Goal: Task Accomplishment & Management: Use online tool/utility

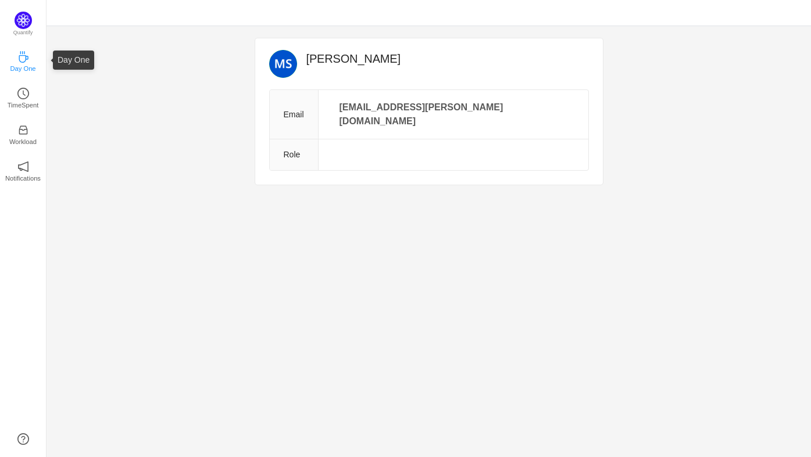
click at [24, 64] on p "Day One" at bounding box center [23, 68] width 26 height 10
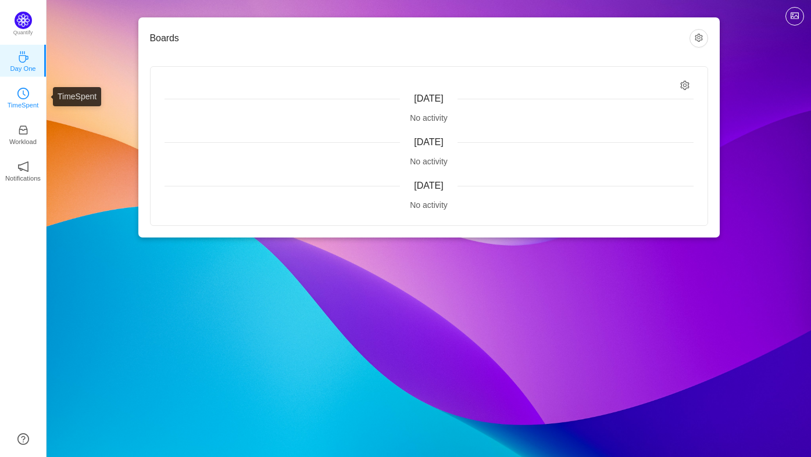
click at [26, 99] on icon "icon: clock-circle" at bounding box center [23, 94] width 12 height 12
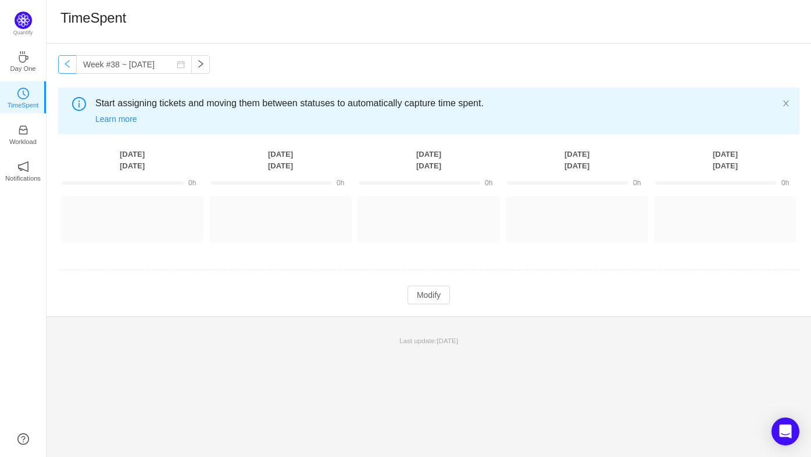
click at [67, 64] on button "button" at bounding box center [67, 64] width 19 height 19
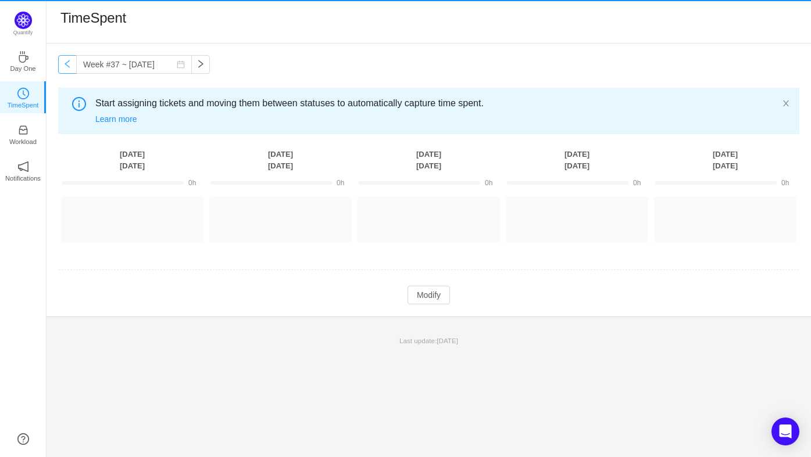
click at [67, 64] on button "button" at bounding box center [67, 64] width 19 height 19
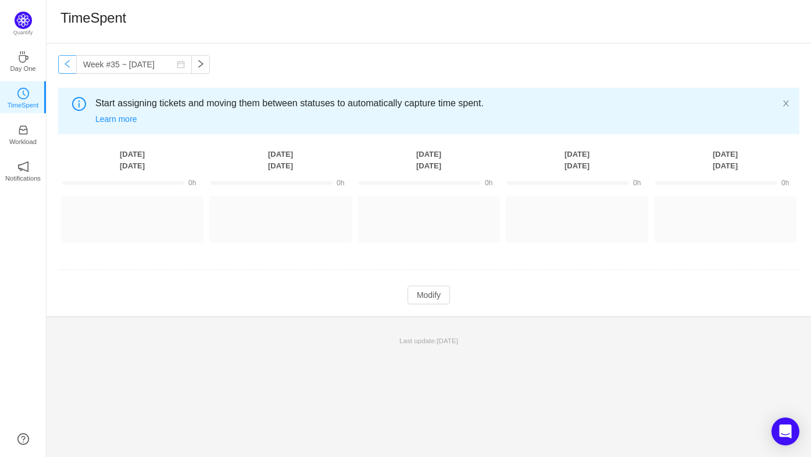
click at [67, 64] on button "button" at bounding box center [67, 64] width 19 height 19
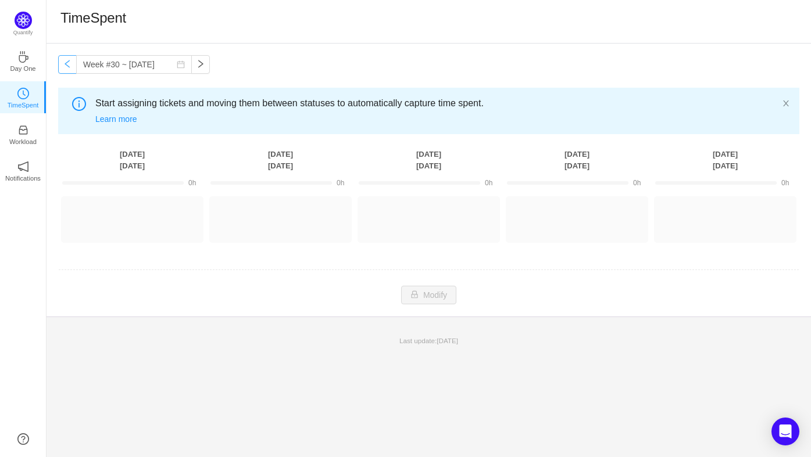
click at [67, 64] on button "button" at bounding box center [67, 64] width 19 height 19
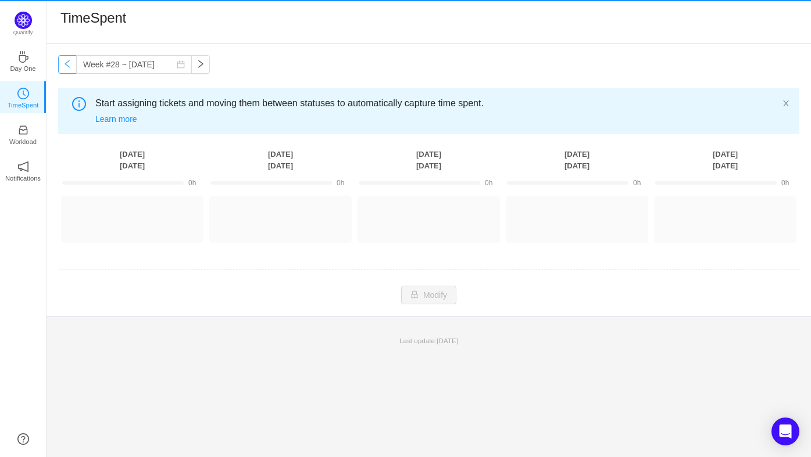
click at [67, 64] on button "button" at bounding box center [67, 64] width 19 height 19
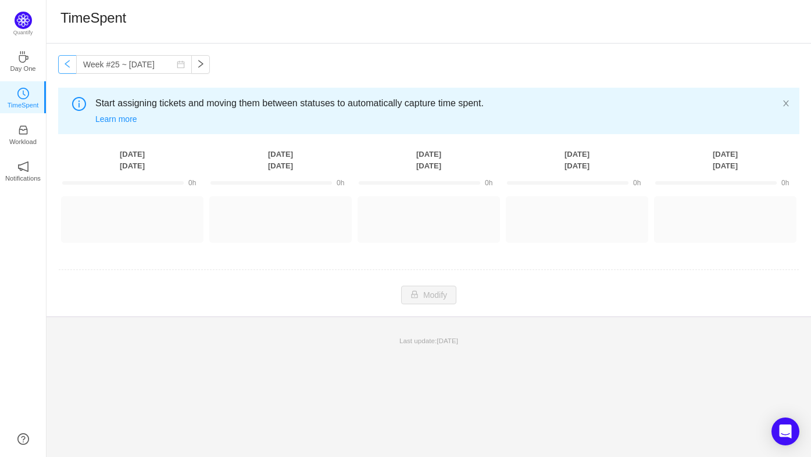
click at [67, 64] on button "button" at bounding box center [67, 64] width 19 height 19
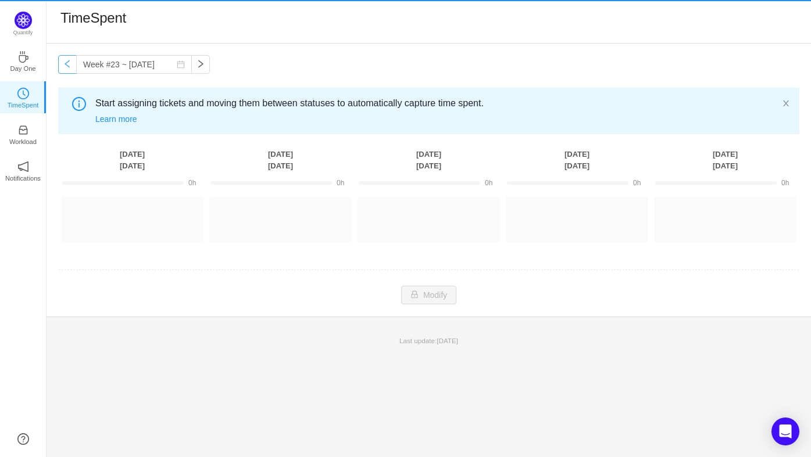
click at [67, 64] on button "button" at bounding box center [67, 64] width 19 height 19
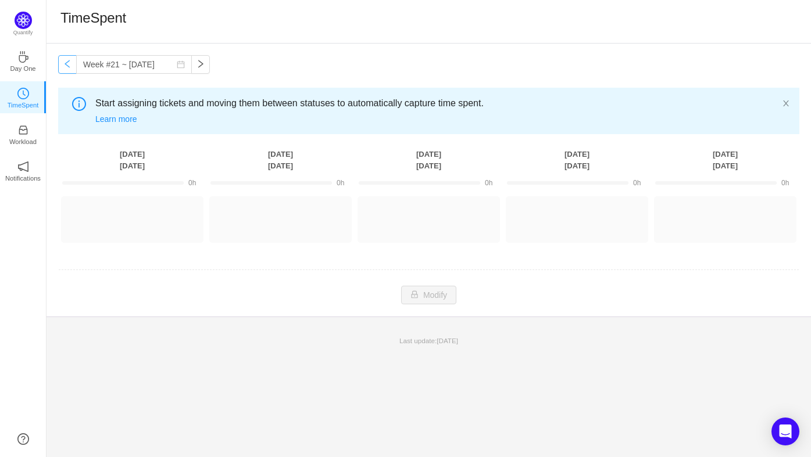
click at [67, 64] on button "button" at bounding box center [67, 64] width 19 height 19
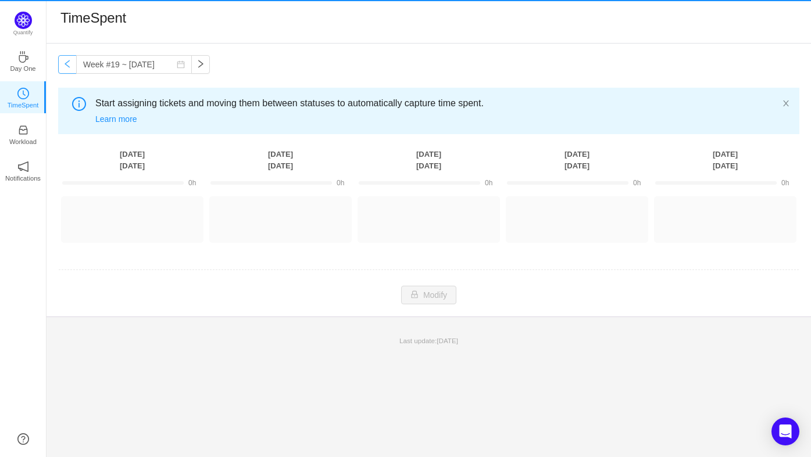
click at [67, 64] on button "button" at bounding box center [67, 64] width 19 height 19
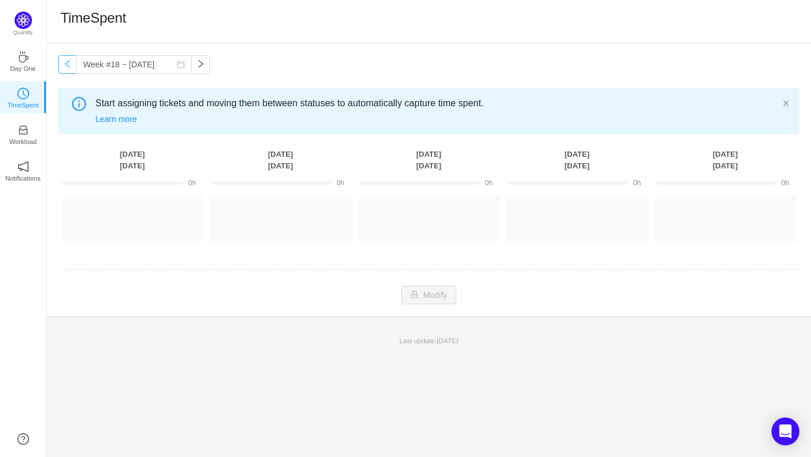
click at [67, 64] on button "button" at bounding box center [67, 64] width 19 height 19
type input "Week #17 ~ [DATE]"
click at [17, 132] on link "Workload" at bounding box center [23, 134] width 12 height 12
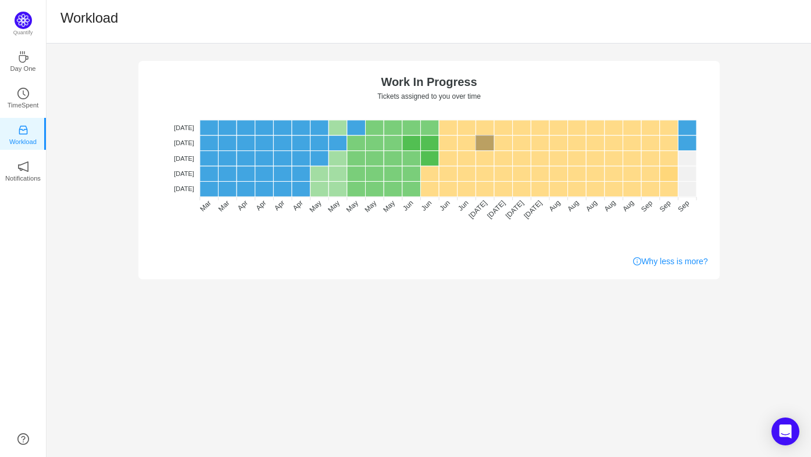
drag, startPoint x: 480, startPoint y: 143, endPoint x: 281, endPoint y: 228, distance: 216.3
click at [281, 228] on foreignobject "No data No WIP Optimal (1-4) High (5-10) Overburdened (10+)" at bounding box center [429, 160] width 558 height 174
click at [487, 146] on rect at bounding box center [484, 142] width 19 height 15
click at [667, 194] on rect at bounding box center [668, 188] width 19 height 15
click at [23, 162] on icon "icon: notification" at bounding box center [23, 167] width 12 height 12
